Goal: Information Seeking & Learning: Learn about a topic

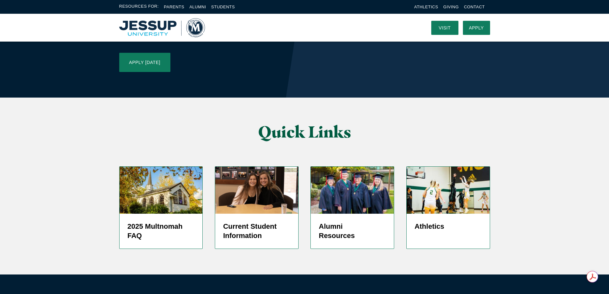
scroll to position [1484, 0]
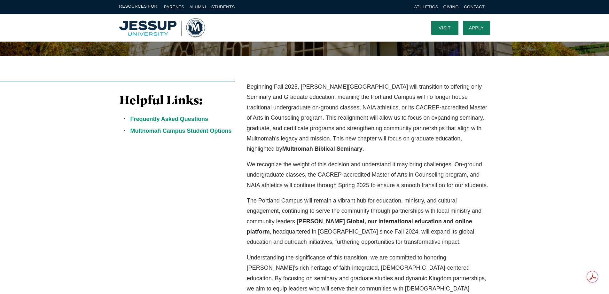
scroll to position [40, 0]
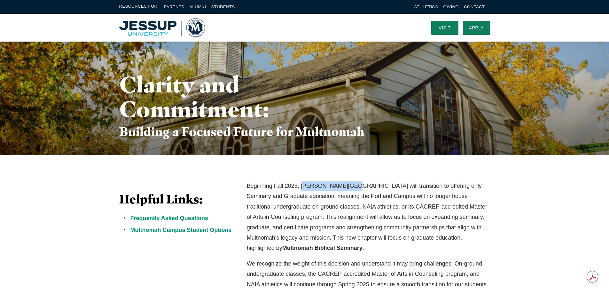
drag, startPoint x: 301, startPoint y: 185, endPoint x: 345, endPoint y: 188, distance: 44.2
click at [345, 188] on p "Beginning Fall 2025, [PERSON_NAME][GEOGRAPHIC_DATA] will transition to offering…" at bounding box center [368, 217] width 243 height 73
copy p "[PERSON_NAME][GEOGRAPHIC_DATA]"
